Goal: Ask a question

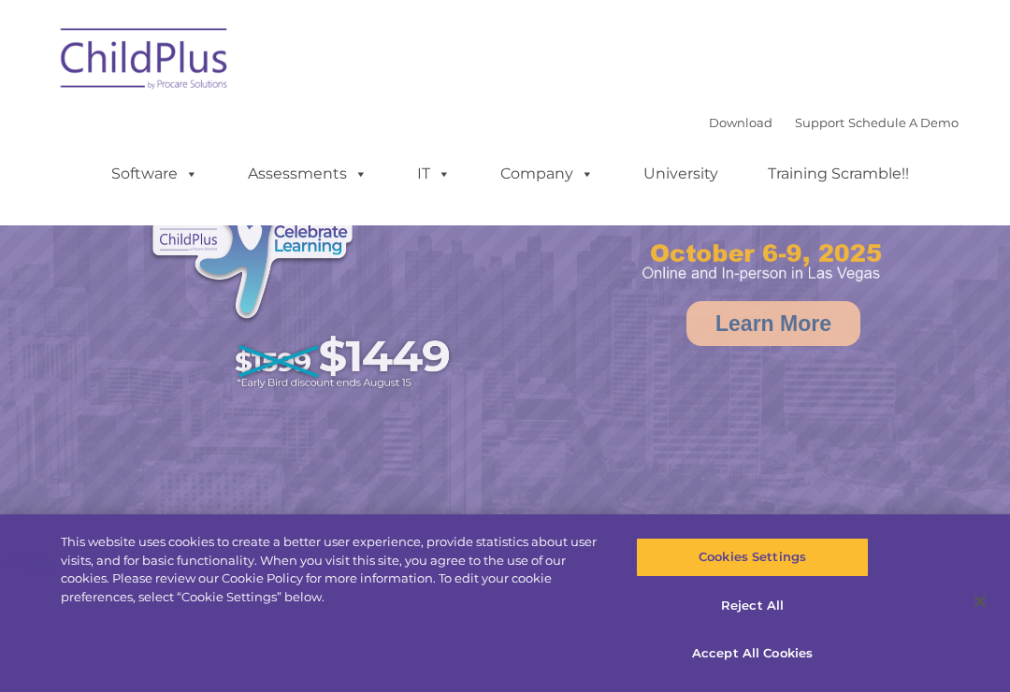
select select "MEDIUM"
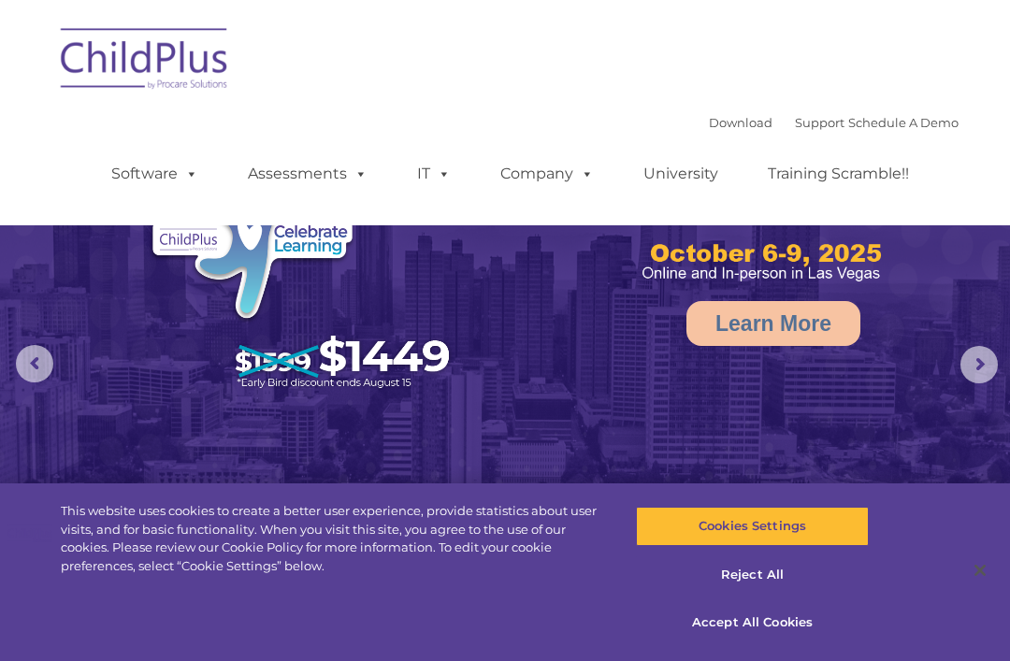
select select "MEDIUM"
click at [784, 575] on button "Reject All" at bounding box center [752, 575] width 232 height 39
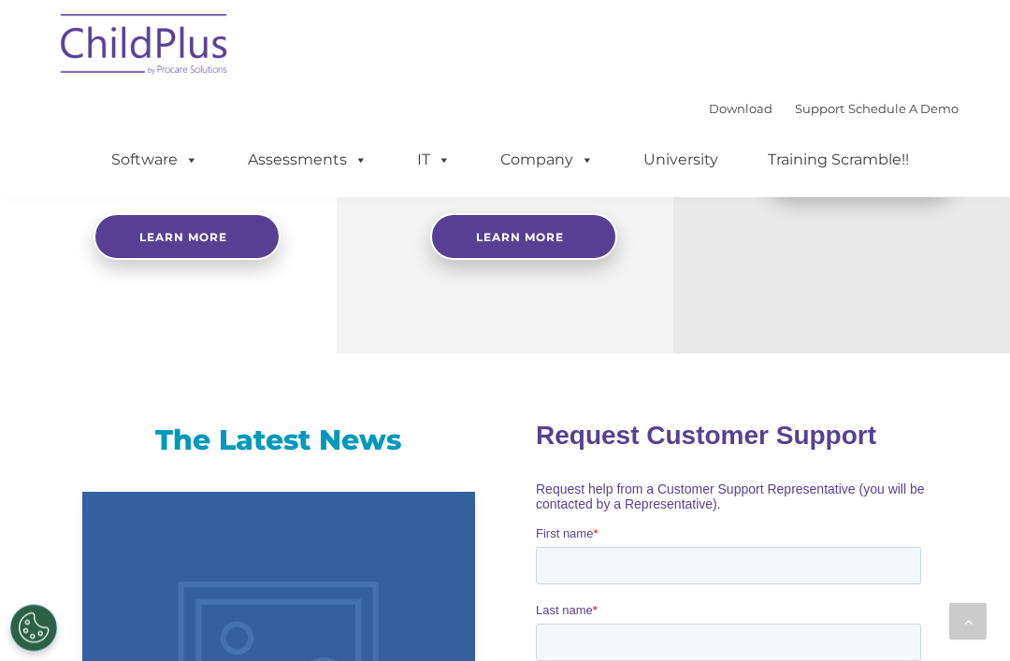
scroll to position [1011, 0]
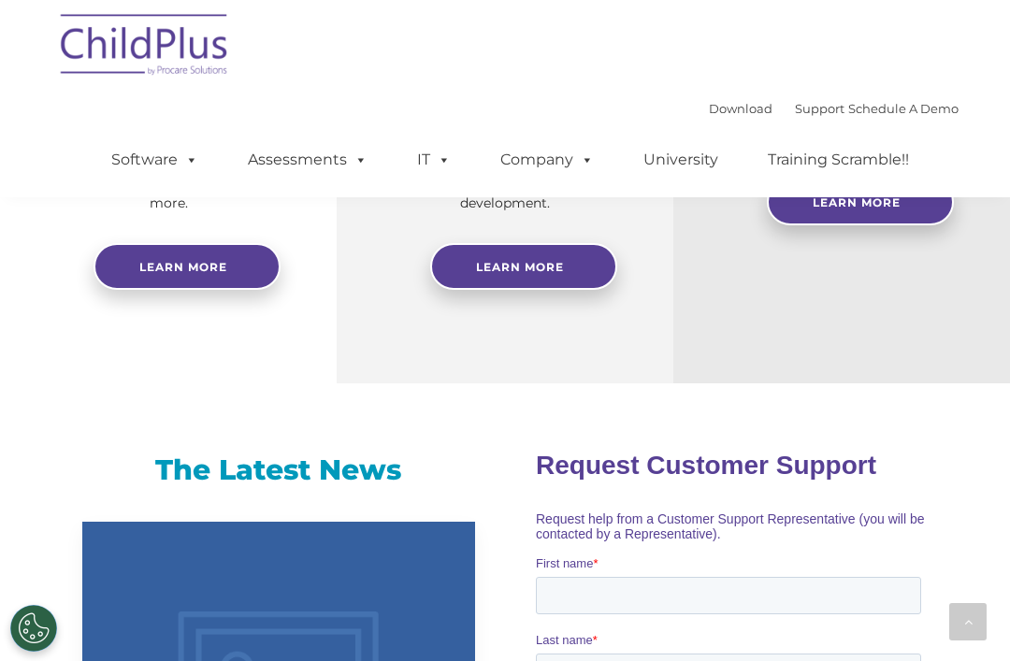
click at [844, 453] on span "Request Customer Support" at bounding box center [705, 464] width 340 height 29
